Goal: Task Accomplishment & Management: Manage account settings

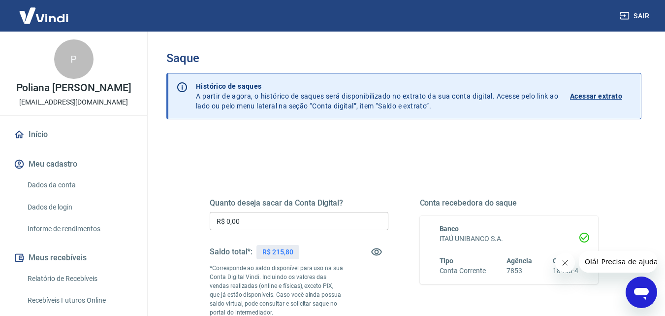
click at [368, 205] on h5 "Quanto deseja sacar da Conta Digital?" at bounding box center [299, 203] width 179 height 10
click at [366, 214] on input "R$ 0,00" at bounding box center [299, 221] width 179 height 18
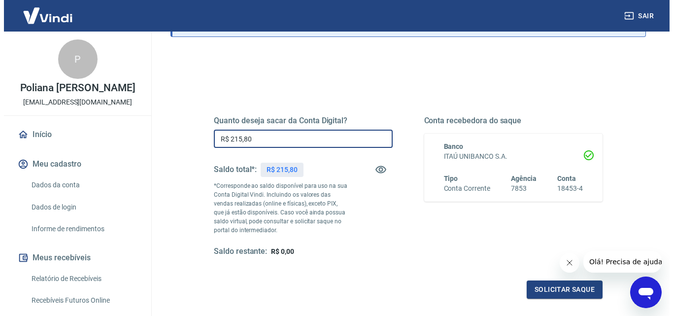
scroll to position [98, 0]
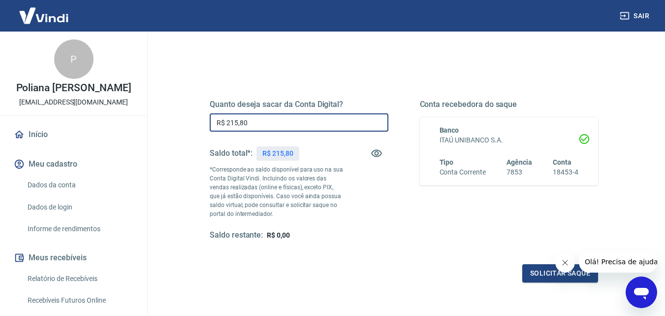
type input "R$ 215,80"
click at [536, 269] on button "Solicitar saque" at bounding box center [560, 273] width 76 height 18
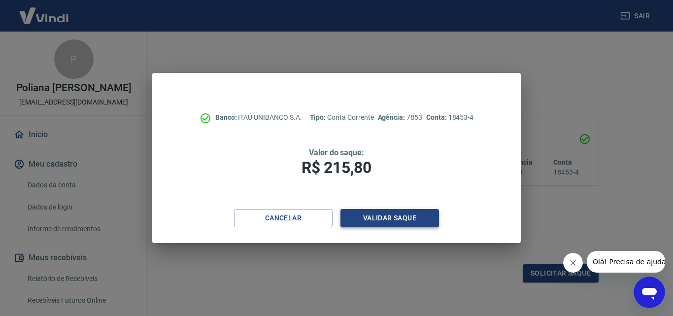
click at [404, 221] on button "Validar saque" at bounding box center [389, 218] width 98 height 18
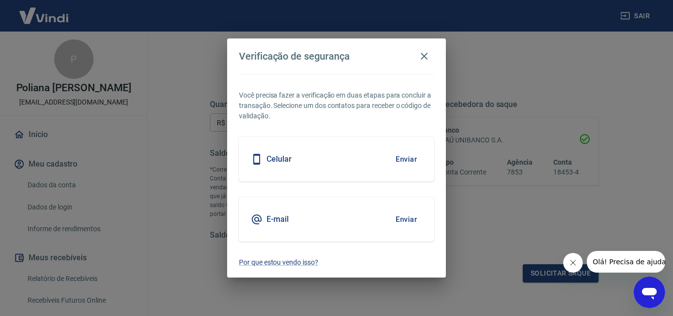
click at [403, 166] on button "Enviar" at bounding box center [406, 159] width 32 height 21
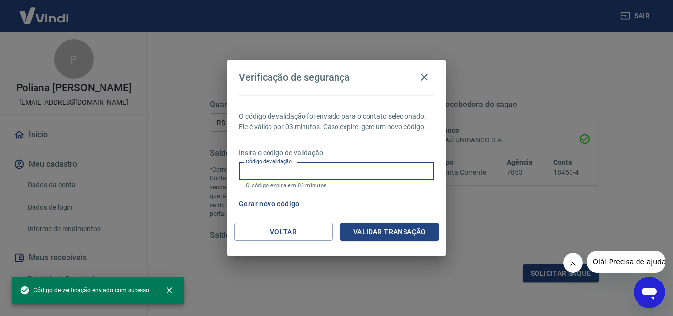
click at [403, 166] on input "Código de validação" at bounding box center [336, 171] width 195 height 18
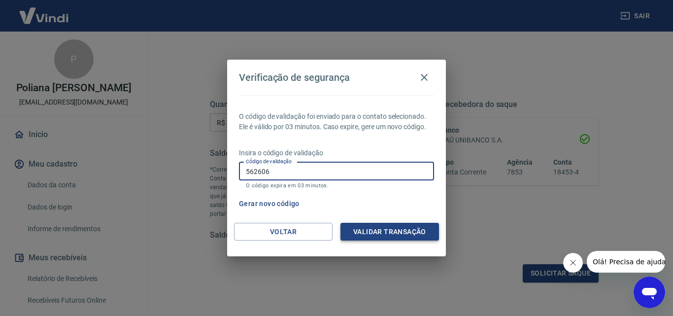
type input "562606"
click at [399, 232] on button "Validar transação" at bounding box center [389, 232] width 98 height 18
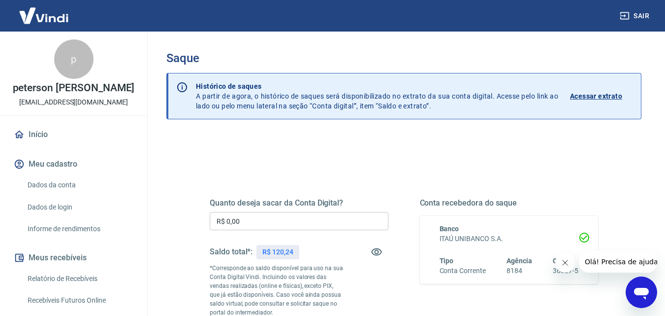
click at [324, 211] on div "Quanto deseja sacar da Conta Digital? R$ 0,00 ​ Saldo total*: R$ 120,24 *Corres…" at bounding box center [299, 268] width 179 height 141
click at [319, 215] on input "R$ 0,00" at bounding box center [299, 221] width 179 height 18
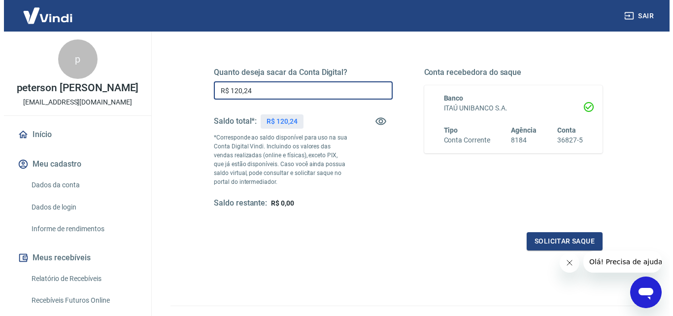
scroll to position [148, 0]
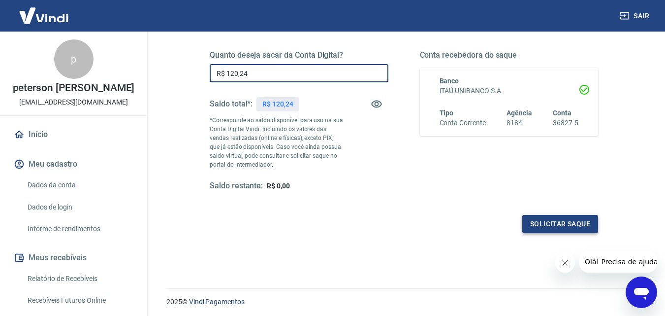
type input "R$ 120,24"
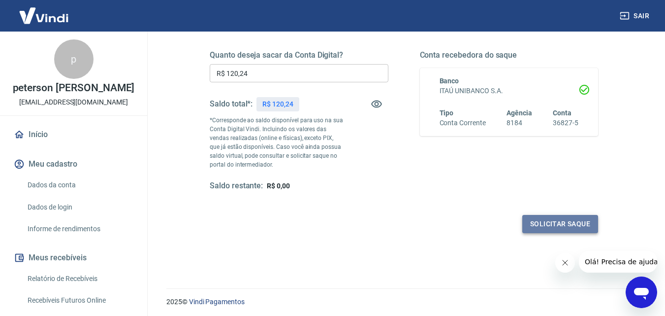
click at [548, 218] on button "Solicitar saque" at bounding box center [560, 224] width 76 height 18
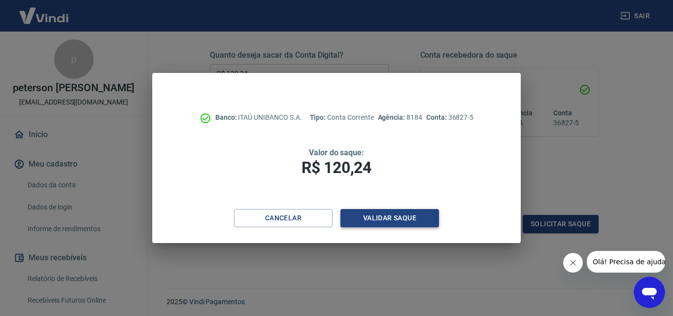
click at [404, 218] on button "Validar saque" at bounding box center [389, 218] width 98 height 18
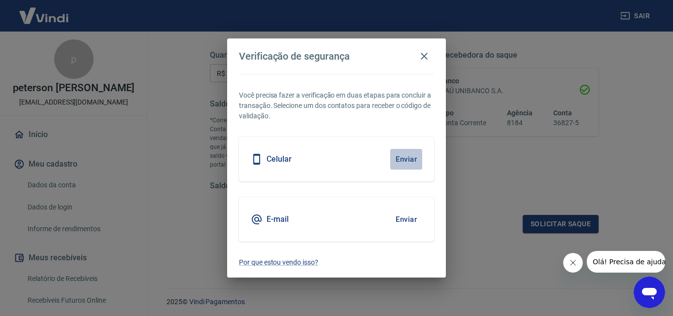
click at [400, 165] on button "Enviar" at bounding box center [406, 159] width 32 height 21
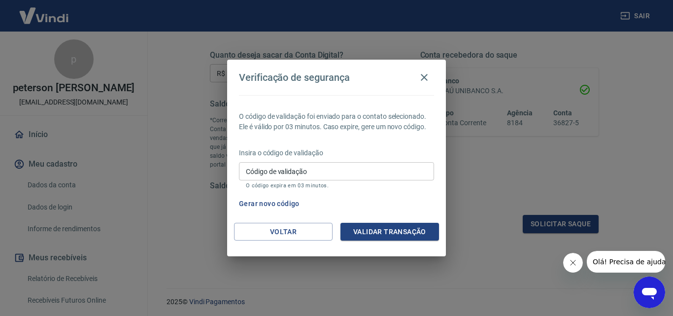
click at [263, 165] on input "Código de validação" at bounding box center [336, 171] width 195 height 18
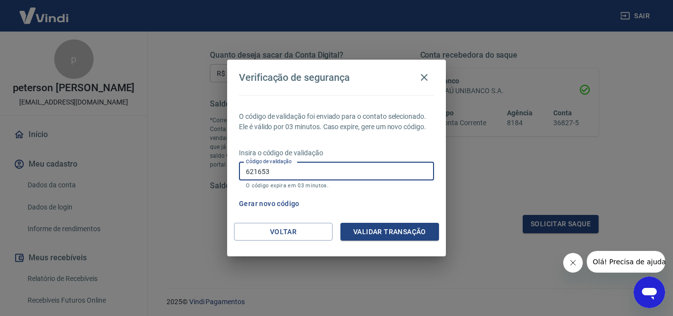
type input "621653"
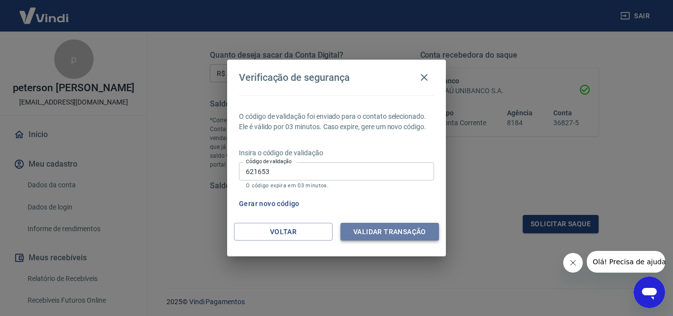
click at [388, 231] on button "Validar transação" at bounding box center [389, 232] width 98 height 18
